Goal: Task Accomplishment & Management: Use online tool/utility

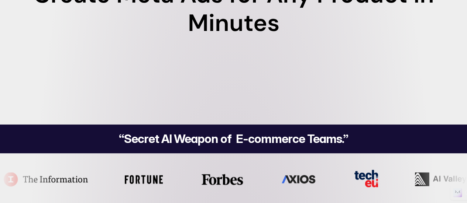
click at [0, 0] on h4 "Try For Free" at bounding box center [0, 0] width 0 height 0
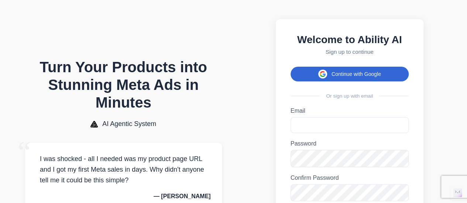
drag, startPoint x: 356, startPoint y: 86, endPoint x: 359, endPoint y: 71, distance: 15.4
click at [359, 71] on div "Welcome to Ability AI Sign up to continue Continue with Google Or sign up with …" at bounding box center [350, 150] width 148 height 263
click at [359, 71] on button "Continue with Google" at bounding box center [349, 74] width 118 height 15
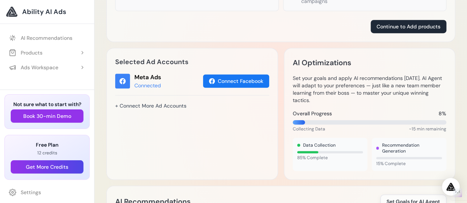
scroll to position [226, 0]
